Goal: Transaction & Acquisition: Purchase product/service

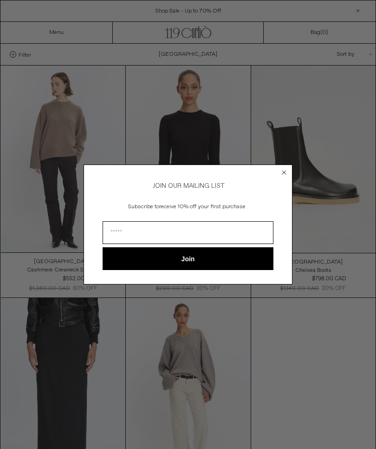
click at [284, 173] on circle "Close dialog" at bounding box center [284, 172] width 9 height 9
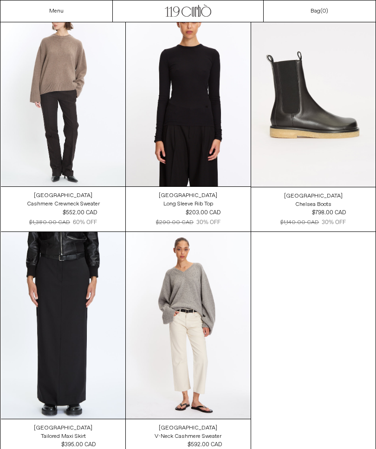
scroll to position [65, 0]
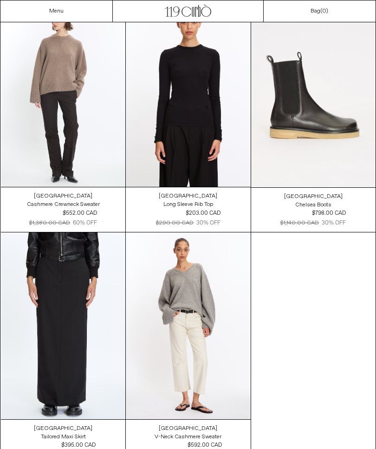
click at [223, 312] on at bounding box center [188, 325] width 124 height 187
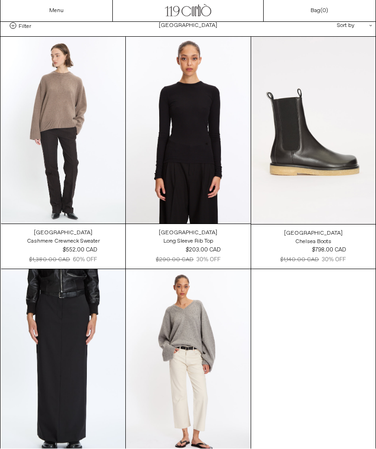
scroll to position [29, 0]
click at [327, 187] on at bounding box center [313, 130] width 124 height 187
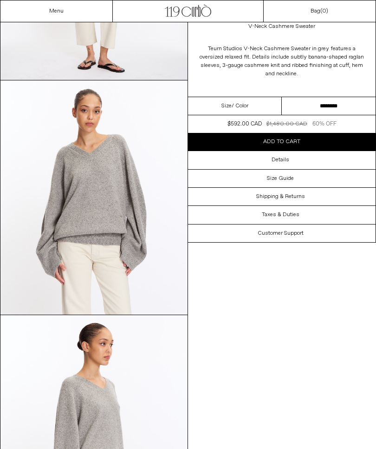
scroll to position [223, 0]
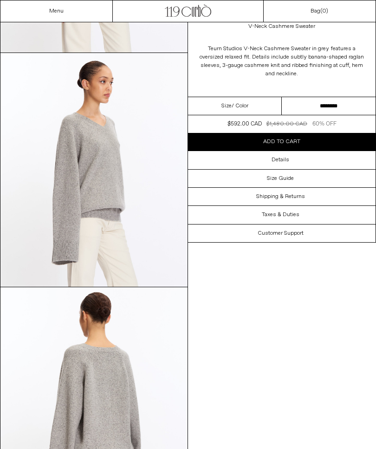
click at [57, 235] on img at bounding box center [93, 170] width 187 height 234
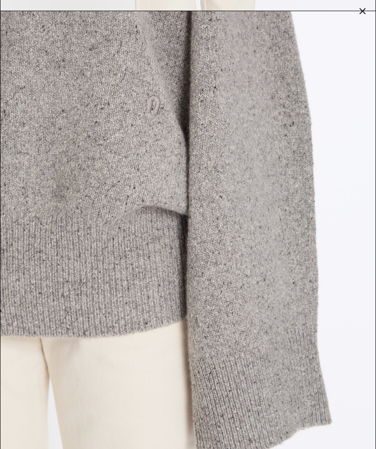
scroll to position [1867, 0]
click at [363, 13] on div at bounding box center [362, 11] width 13 height 13
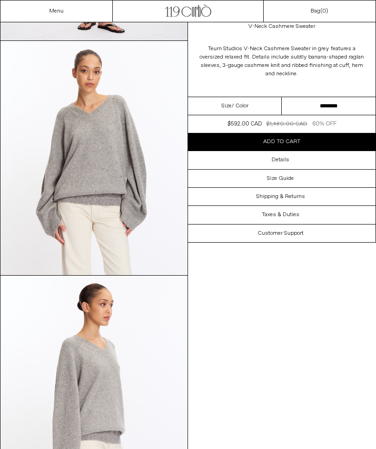
scroll to position [255, 0]
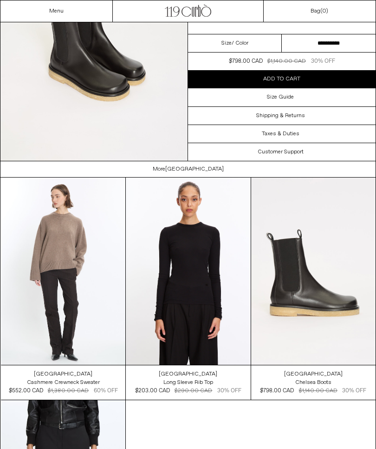
scroll to position [1078, 0]
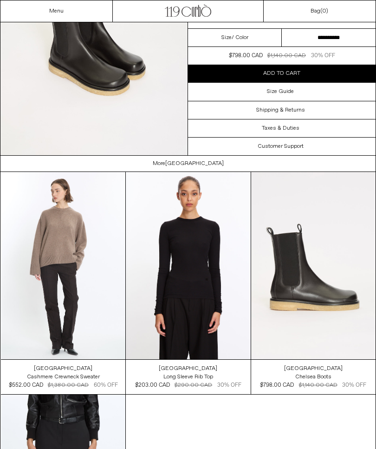
click at [44, 231] on at bounding box center [63, 265] width 124 height 187
